Goal: Information Seeking & Learning: Learn about a topic

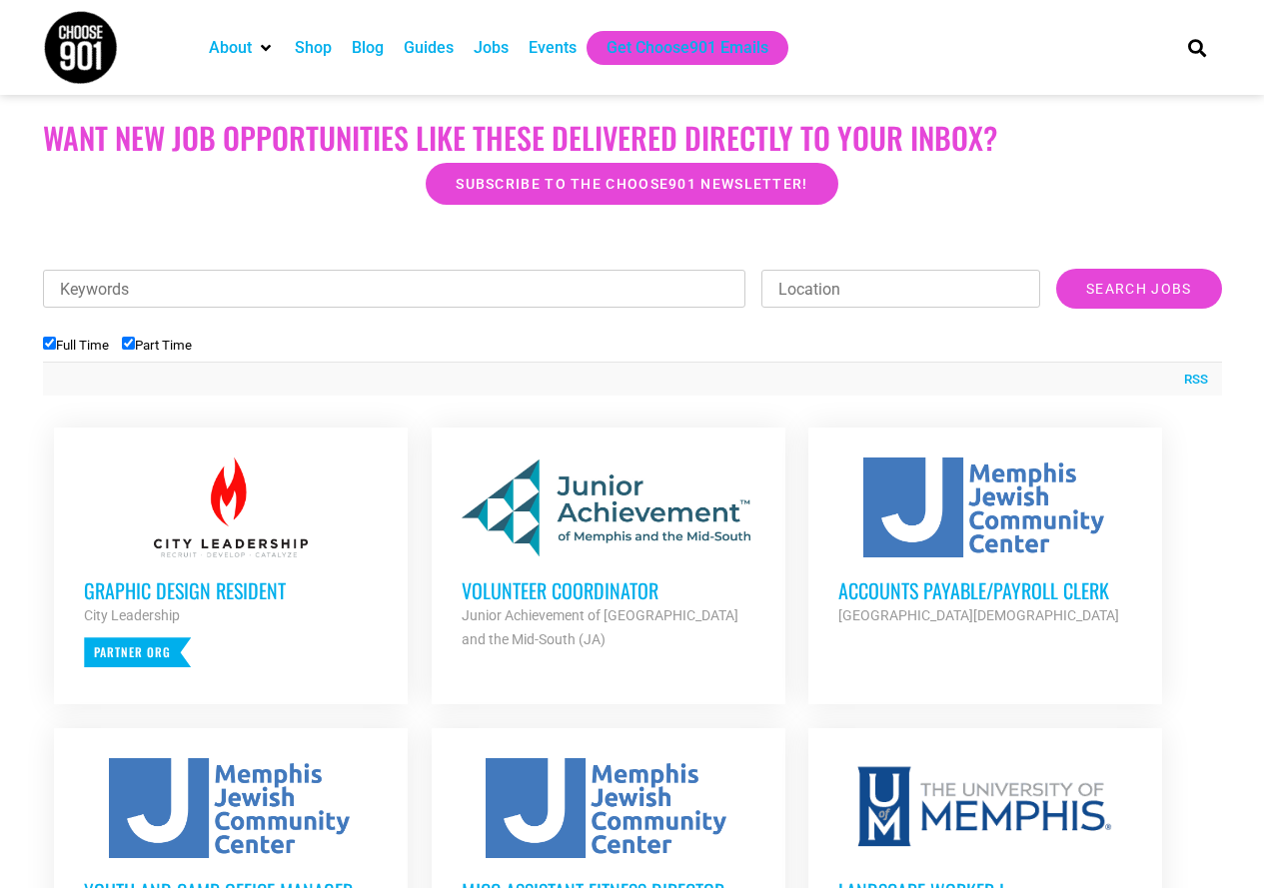
scroll to position [500, 0]
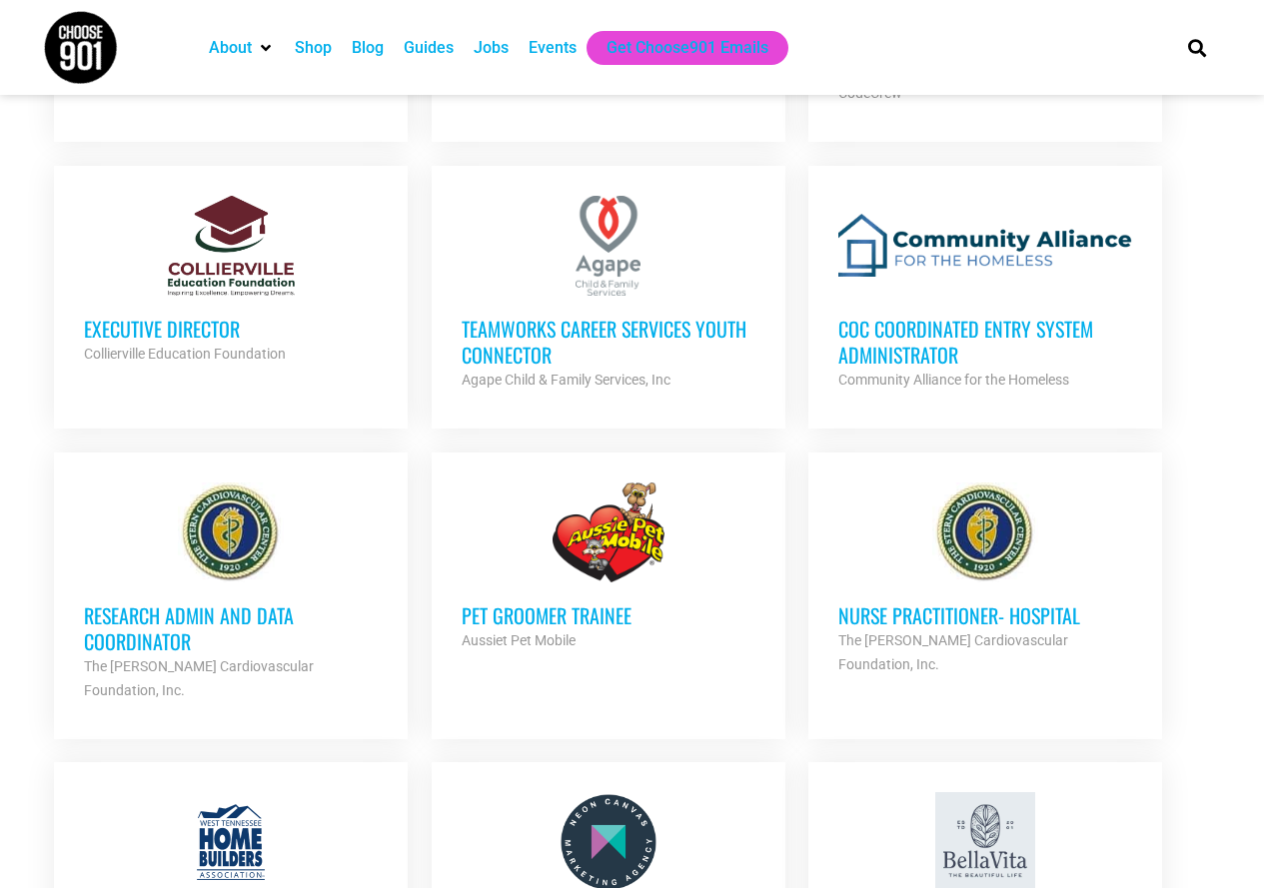
scroll to position [1599, 0]
click at [236, 611] on h3 "Research Admin and Data Coordinator" at bounding box center [231, 627] width 294 height 52
